Goal: Task Accomplishment & Management: Manage account settings

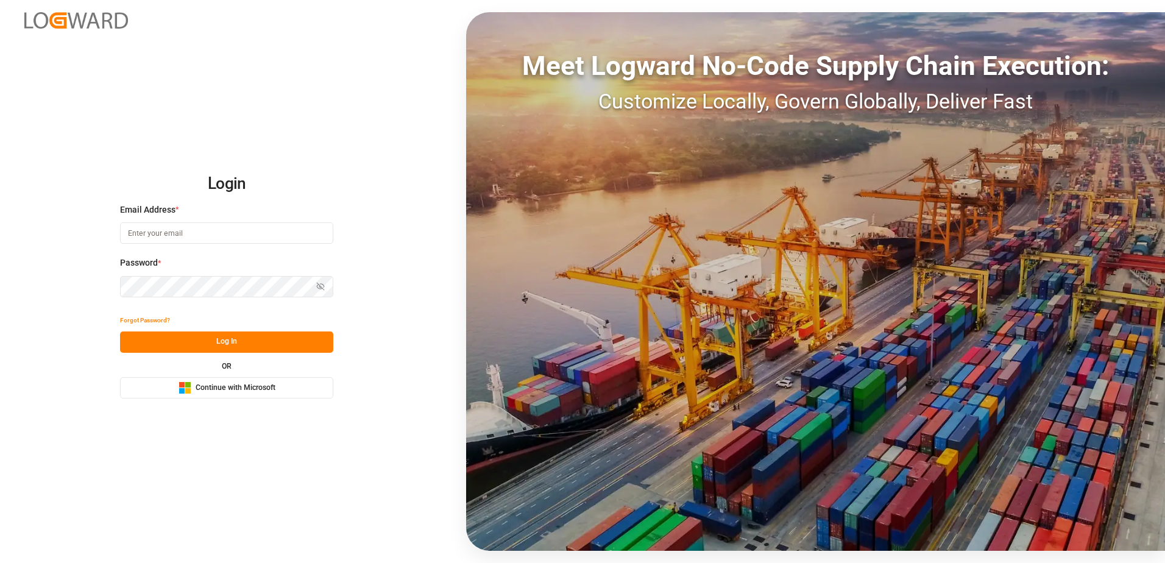
click at [285, 384] on button "Microsoft Logo Continue with Microsoft" at bounding box center [226, 387] width 213 height 21
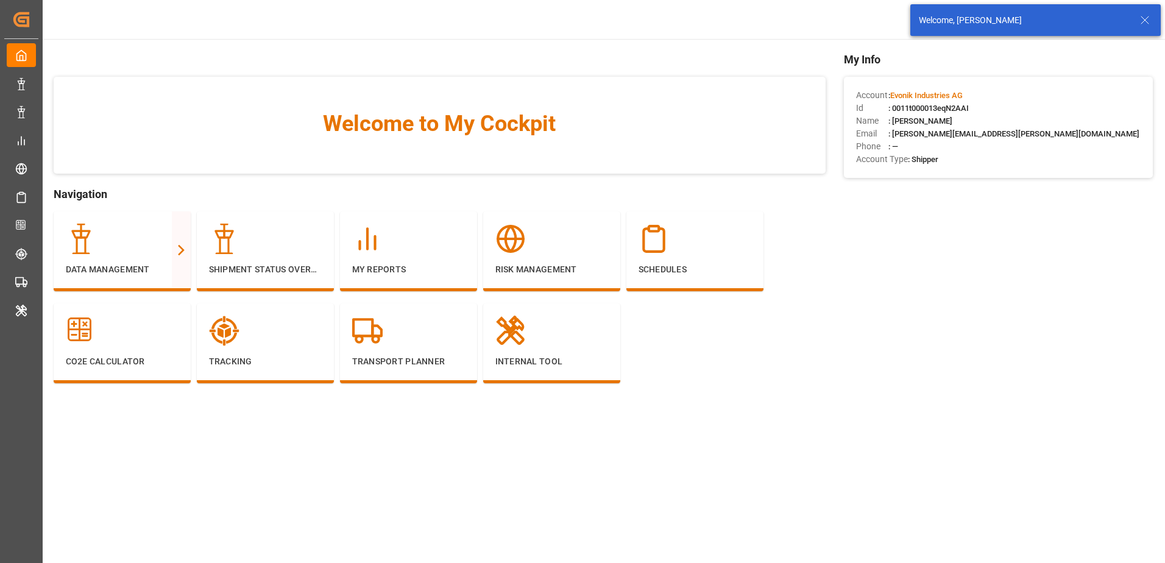
click at [1145, 18] on icon at bounding box center [1144, 20] width 15 height 15
